Goal: Check status: Check status

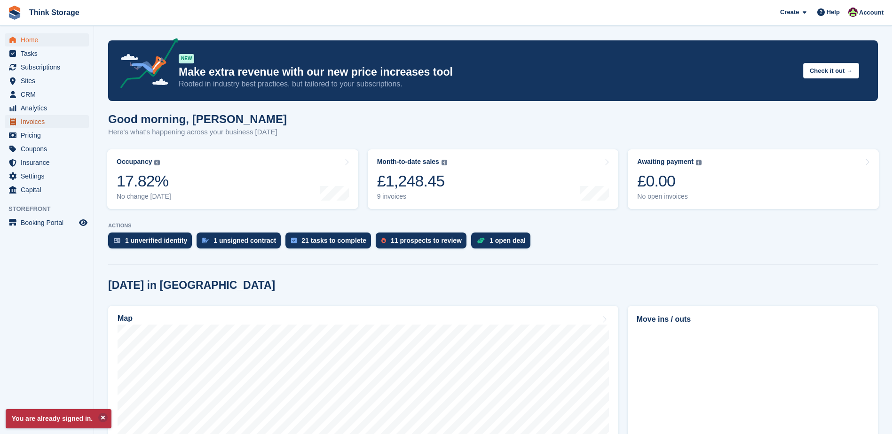
click at [42, 121] on span "Invoices" at bounding box center [49, 121] width 56 height 13
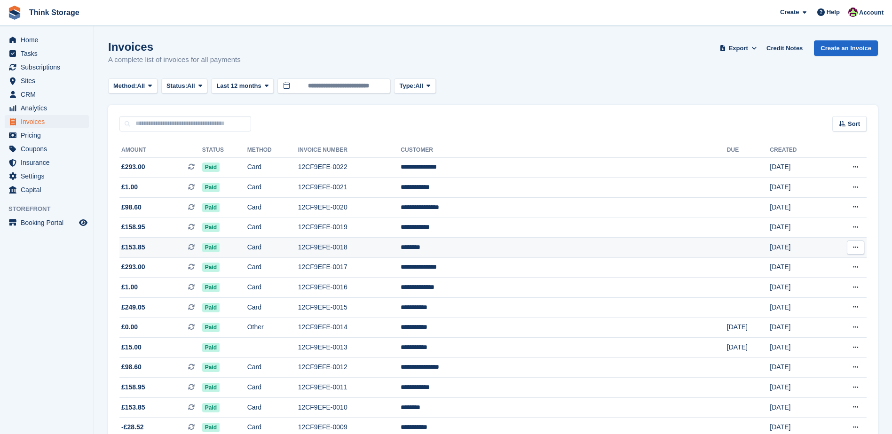
scroll to position [78, 0]
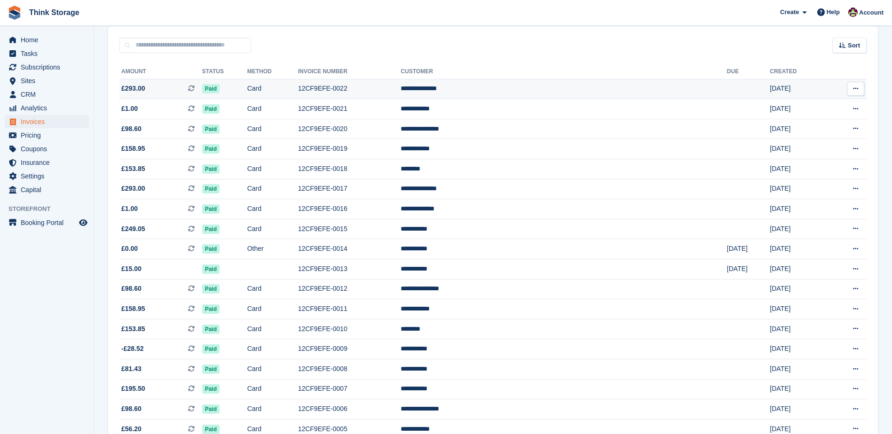
click at [401, 88] on td "12CF9EFE-0022" at bounding box center [349, 89] width 103 height 20
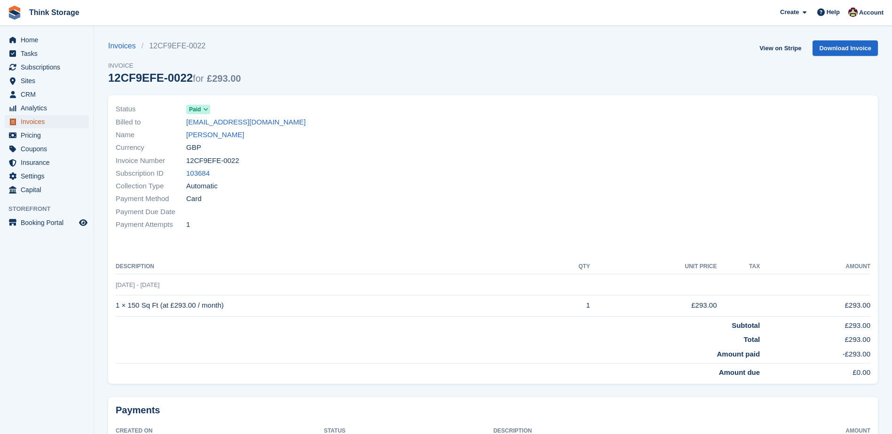
click at [28, 123] on span "Invoices" at bounding box center [49, 121] width 56 height 13
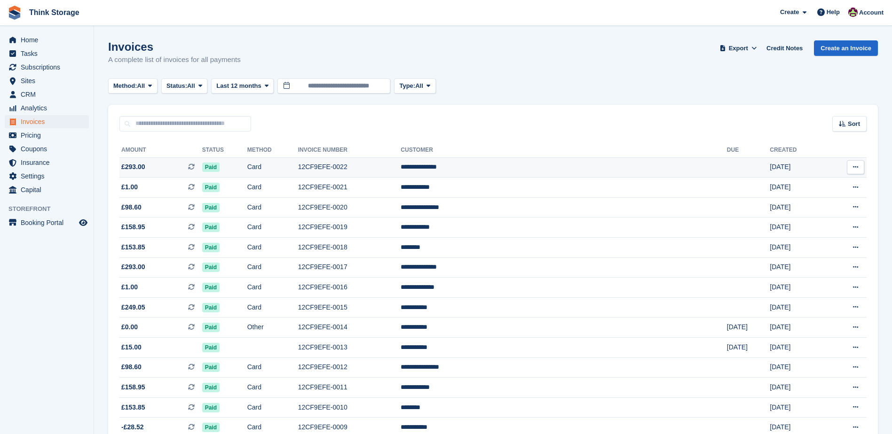
click at [127, 167] on span "£293.00" at bounding box center [133, 167] width 24 height 10
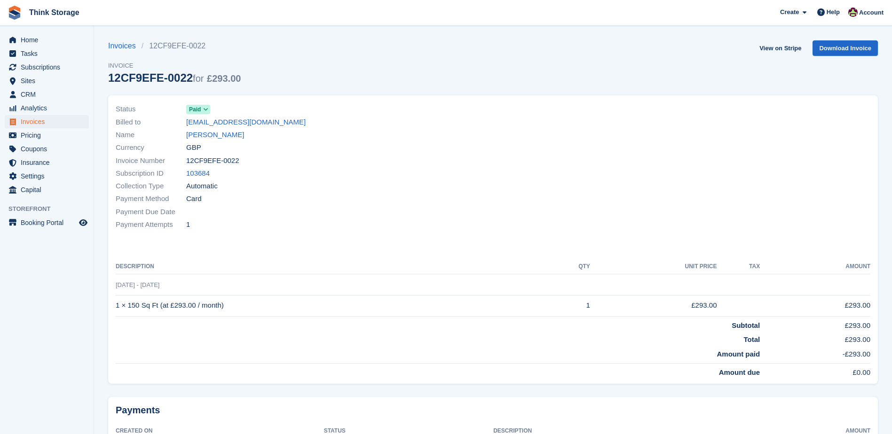
drag, startPoint x: 236, startPoint y: 162, endPoint x: 187, endPoint y: 163, distance: 48.9
click at [187, 163] on div "Invoice Number 12CF9EFE-0022" at bounding box center [302, 160] width 372 height 13
copy span "12CF9EFE-0022"
drag, startPoint x: 224, startPoint y: 307, endPoint x: 118, endPoint y: 306, distance: 106.7
click at [118, 306] on td "1 × 150 Sq Ft (at £293.00 / month)" at bounding box center [330, 305] width 428 height 21
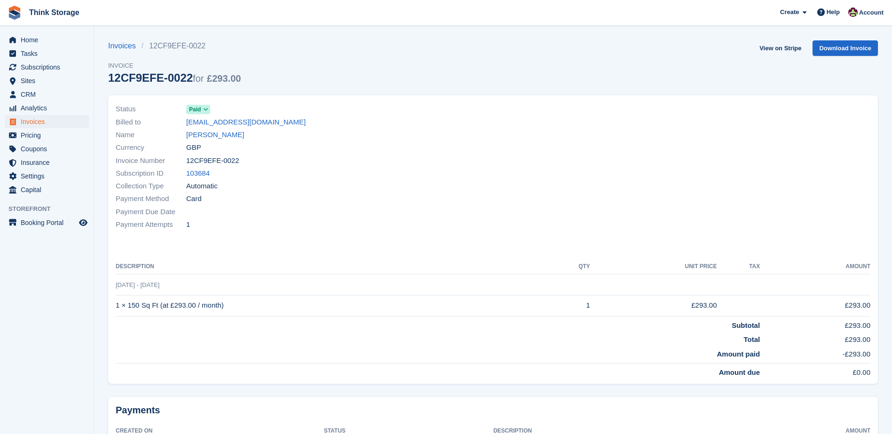
copy td "1 × 150 Sq Ft (at £293.00 / month)"
click at [32, 123] on span "Invoices" at bounding box center [49, 121] width 56 height 13
